Goal: Find specific page/section: Find specific page/section

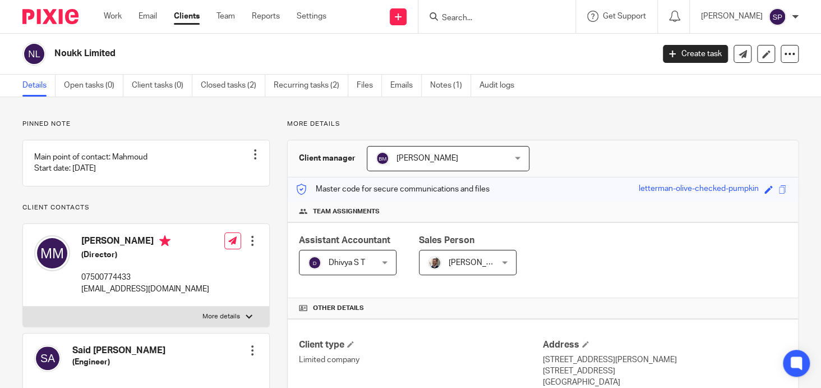
scroll to position [224, 0]
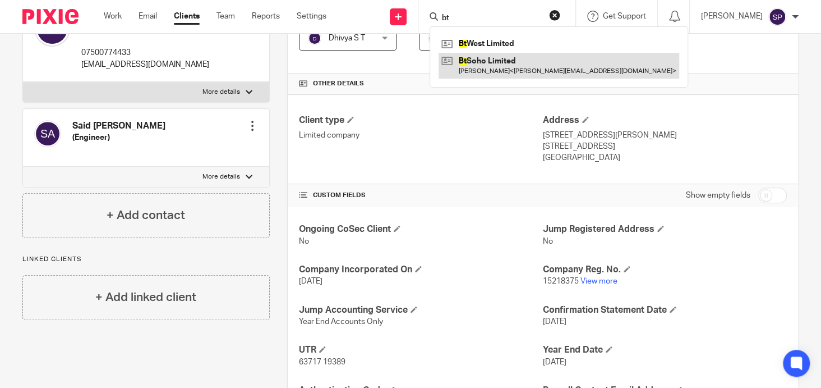
type input "bt"
click at [479, 59] on link at bounding box center [559, 66] width 241 height 26
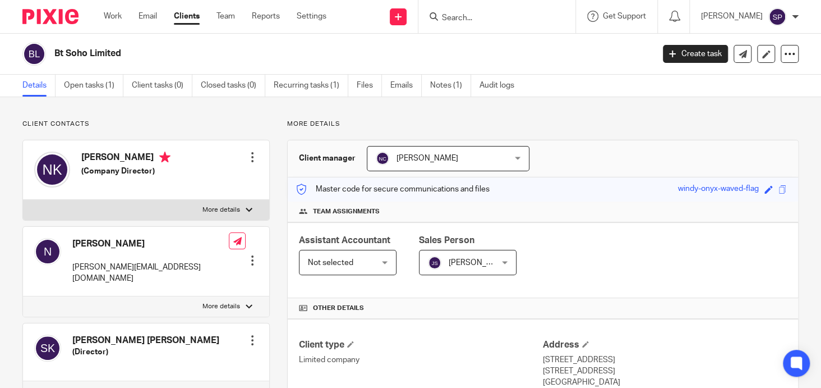
click at [463, 21] on input "Search" at bounding box center [491, 18] width 101 height 10
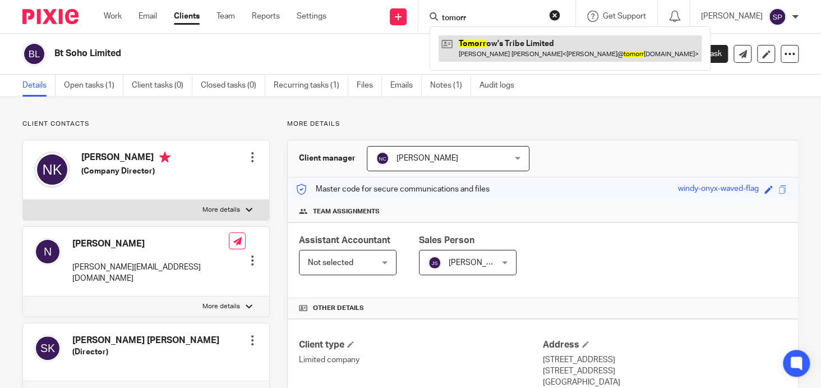
type input "tomorr"
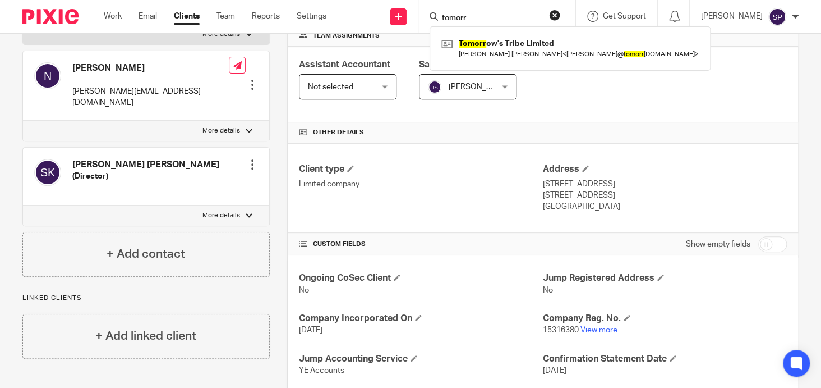
scroll to position [224, 0]
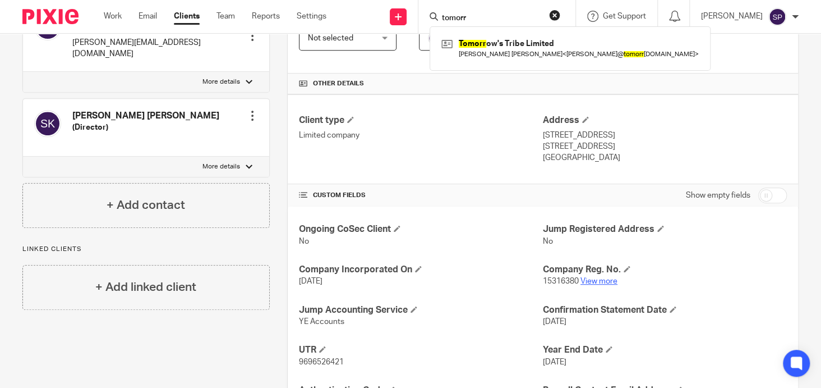
click at [588, 278] on link "View more" at bounding box center [598, 281] width 37 height 8
